Goal: Communication & Community: Participate in discussion

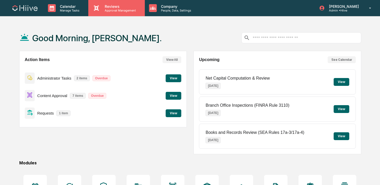
click at [116, 11] on p "Approval Management" at bounding box center [120, 11] width 38 height 4
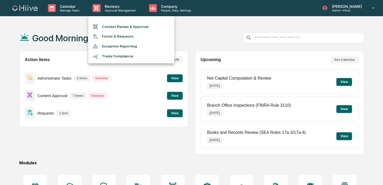
click at [116, 24] on li "Content Review & Approval" at bounding box center [131, 27] width 86 height 10
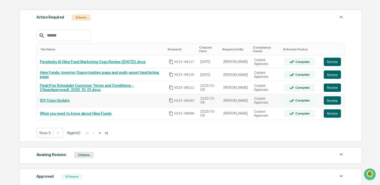
scroll to position [79, 0]
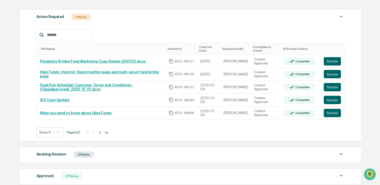
click at [102, 133] on button ">" at bounding box center [99, 132] width 5 height 4
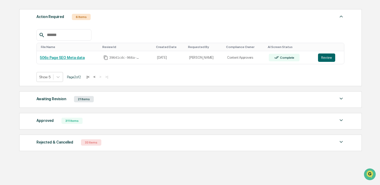
click at [97, 78] on button "<" at bounding box center [94, 77] width 5 height 4
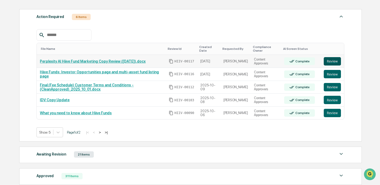
click at [334, 60] on button "Review" at bounding box center [332, 61] width 17 height 8
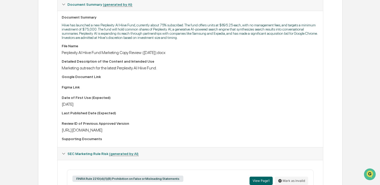
click at [109, 132] on div "https://docs.google.com/document/d/1NRsW14jtJLu753KNUP578KBkyf2L8Ds5/edit" at bounding box center [190, 129] width 257 height 5
copy div "https://docs.google.com/document/d/1NRsW14jtJLu753KNUP578KBkyf2L8Ds5/edit"
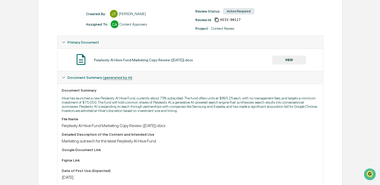
scroll to position [67, 0]
click at [291, 58] on button "VIEW" at bounding box center [289, 60] width 34 height 9
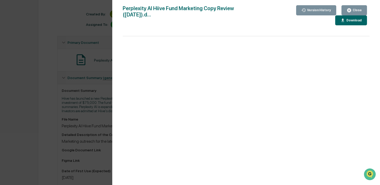
click at [356, 11] on div "Close" at bounding box center [357, 10] width 10 height 4
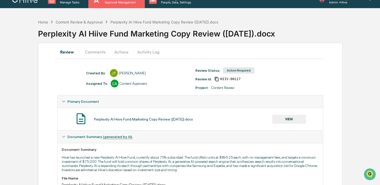
scroll to position [0, 0]
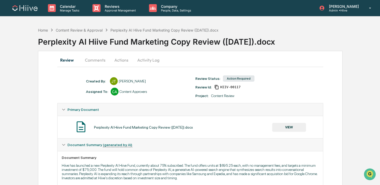
click at [148, 58] on button "Activity Log" at bounding box center [148, 60] width 30 height 13
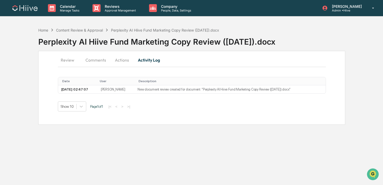
click at [120, 61] on button "Actions" at bounding box center [121, 60] width 23 height 13
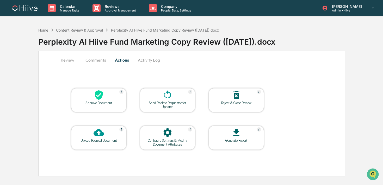
click at [177, 102] on div "Send Back to Requestor for Updates" at bounding box center [167, 105] width 47 height 8
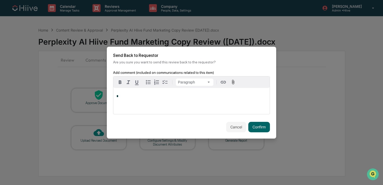
click at [193, 102] on div "*" at bounding box center [191, 101] width 156 height 26
click at [248, 127] on button "Confirm" at bounding box center [259, 127] width 22 height 10
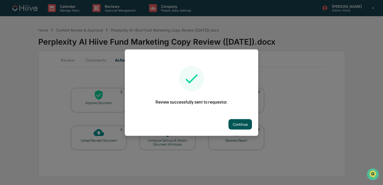
click at [242, 125] on button "Continue" at bounding box center [240, 124] width 23 height 10
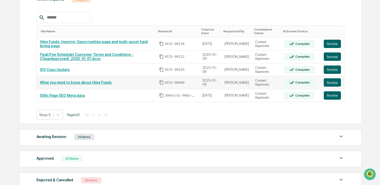
scroll to position [99, 0]
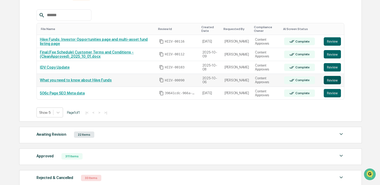
click at [328, 82] on button "Review" at bounding box center [332, 80] width 17 height 8
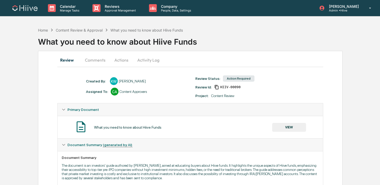
click at [102, 59] on button "Comments" at bounding box center [95, 60] width 29 height 13
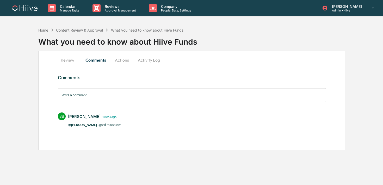
click at [124, 62] on button "Actions" at bounding box center [121, 60] width 23 height 13
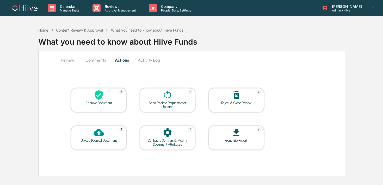
click at [146, 61] on button "Activity Log" at bounding box center [149, 60] width 30 height 13
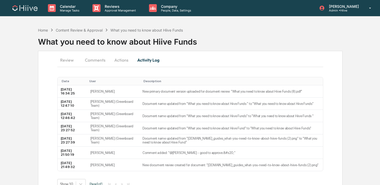
click at [65, 59] on button "Review" at bounding box center [68, 60] width 23 height 13
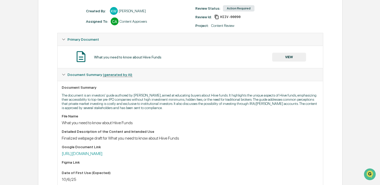
click at [281, 56] on button "VIEW" at bounding box center [289, 57] width 34 height 9
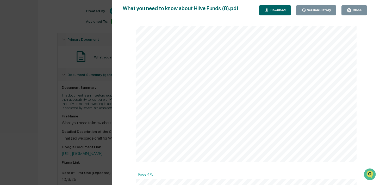
scroll to position [704, 0]
click at [350, 8] on icon "button" at bounding box center [349, 10] width 5 height 5
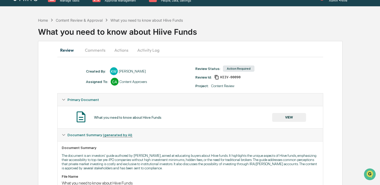
scroll to position [0, 0]
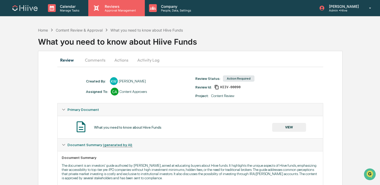
click at [122, 9] on p "Approval Management" at bounding box center [120, 11] width 38 height 4
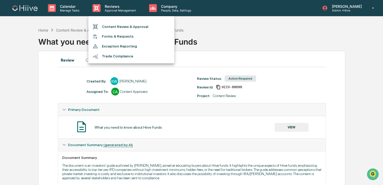
click at [118, 25] on li "Content Review & Approval" at bounding box center [131, 27] width 86 height 10
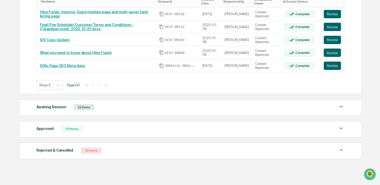
scroll to position [121, 0]
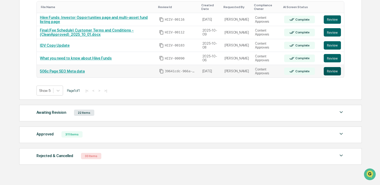
click at [331, 73] on button "Review" at bounding box center [332, 71] width 17 height 8
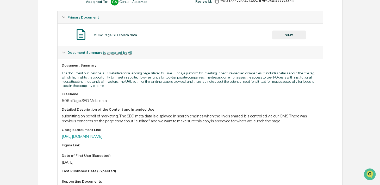
scroll to position [84, 0]
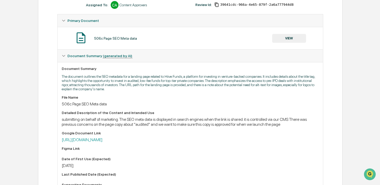
click at [288, 40] on button "VIEW" at bounding box center [289, 38] width 34 height 9
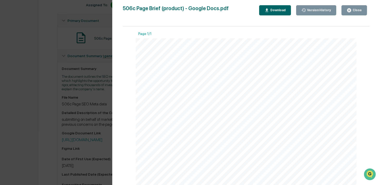
click at [350, 10] on icon "button" at bounding box center [349, 10] width 4 height 4
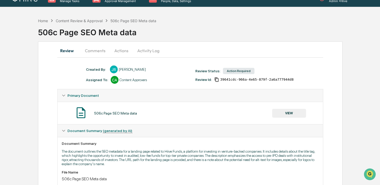
scroll to position [0, 0]
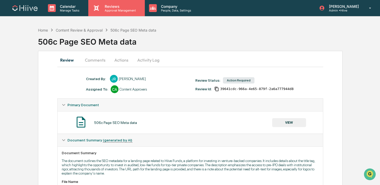
click at [121, 12] on div "Reviews Approval Management" at bounding box center [116, 8] width 56 height 16
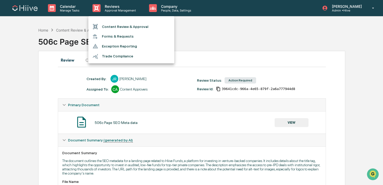
click at [121, 21] on ul "Content Review & Approval Forms & Requests Exception Reporting Trade Compliance" at bounding box center [131, 39] width 86 height 47
click at [113, 25] on li "Content Review & Approval" at bounding box center [131, 27] width 86 height 10
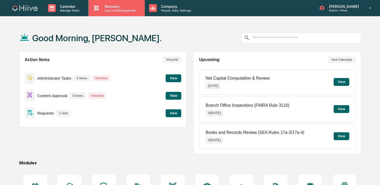
click at [109, 14] on div "Reviews Approval Management" at bounding box center [116, 8] width 56 height 16
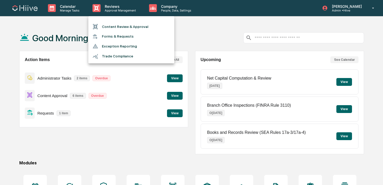
click at [108, 27] on li "Content Review & Approval" at bounding box center [131, 27] width 86 height 10
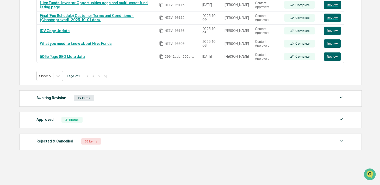
click at [107, 115] on div "Approved 311 Items File Name Review Id Created Date Requested By Compliance Own…" at bounding box center [190, 120] width 343 height 16
click at [102, 118] on div "Approved 311 Items" at bounding box center [190, 119] width 308 height 7
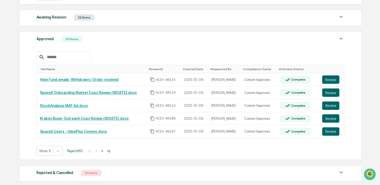
scroll to position [217, 0]
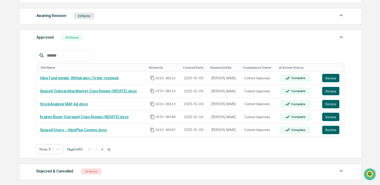
click at [101, 16] on div "Awaiting Revision 22 Items" at bounding box center [190, 15] width 308 height 7
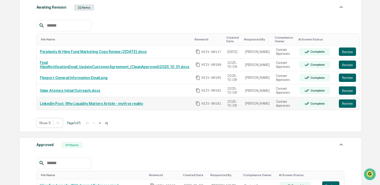
scroll to position [226, 0]
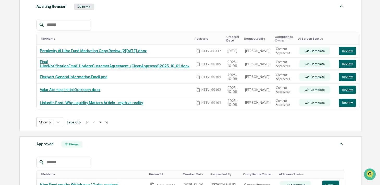
click at [102, 122] on button ">" at bounding box center [99, 122] width 5 height 4
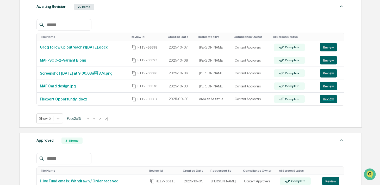
click at [103, 118] on button ">" at bounding box center [100, 118] width 5 height 4
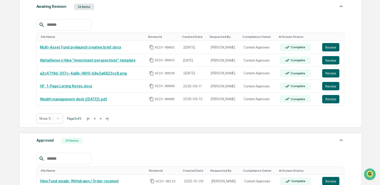
click at [103, 118] on button ">" at bounding box center [100, 118] width 5 height 4
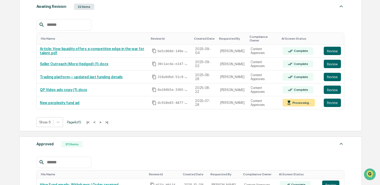
click at [103, 122] on button ">" at bounding box center [100, 122] width 5 height 4
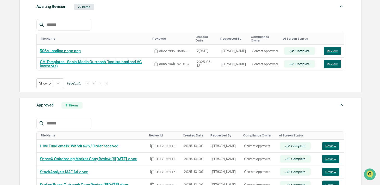
click at [97, 81] on button "<" at bounding box center [94, 83] width 5 height 4
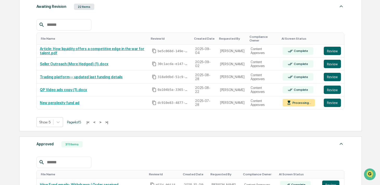
click at [97, 122] on button "<" at bounding box center [94, 122] width 5 height 4
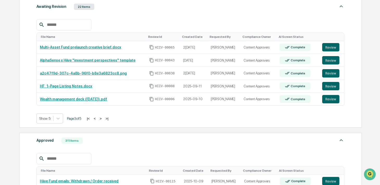
click at [97, 119] on button "<" at bounding box center [94, 118] width 5 height 4
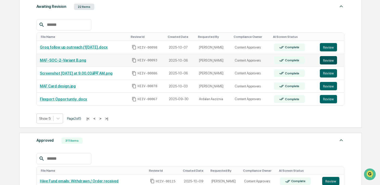
click at [321, 60] on button "Review" at bounding box center [328, 60] width 17 height 8
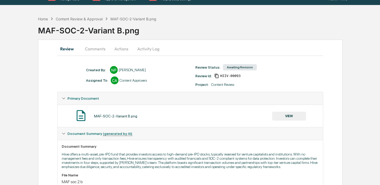
scroll to position [5, 0]
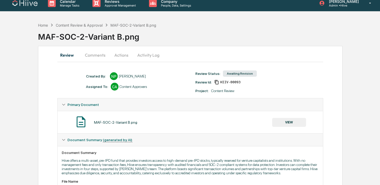
click at [218, 82] on icon at bounding box center [216, 82] width 5 height 5
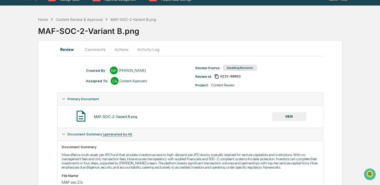
scroll to position [14, 0]
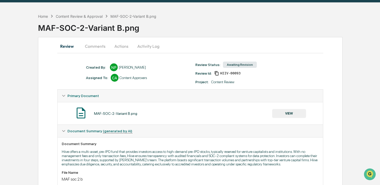
click at [100, 46] on button "Comments" at bounding box center [95, 46] width 29 height 13
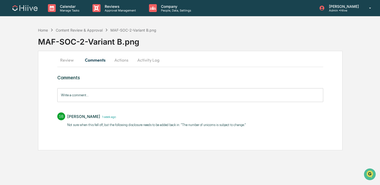
scroll to position [0, 0]
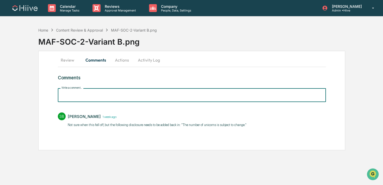
click at [110, 98] on input "Write a comment..." at bounding box center [192, 95] width 268 height 14
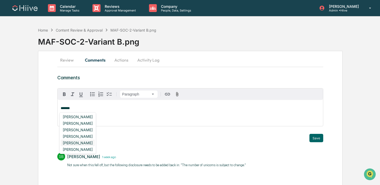
click at [87, 142] on div "[PERSON_NAME]" at bounding box center [78, 142] width 34 height 7
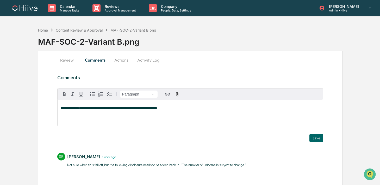
click at [121, 109] on span "**********" at bounding box center [118, 107] width 78 height 3
click at [314, 137] on button "Save" at bounding box center [317, 138] width 14 height 8
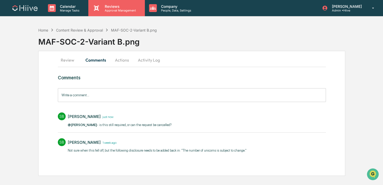
click at [108, 10] on p "Approval Management" at bounding box center [120, 11] width 38 height 4
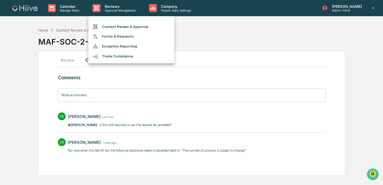
click at [108, 25] on li "Content Review & Approval" at bounding box center [131, 27] width 86 height 10
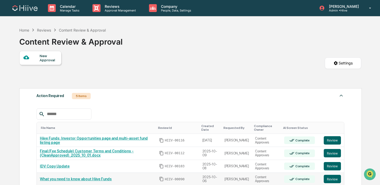
scroll to position [11, 0]
